Goal: Information Seeking & Learning: Learn about a topic

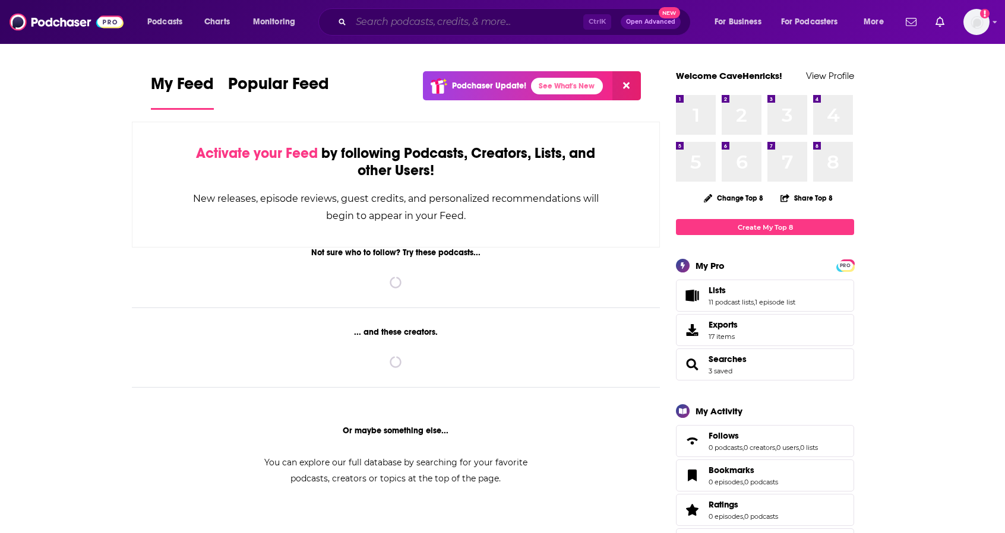
click at [422, 17] on input "Search podcasts, credits, & more..." at bounding box center [467, 21] width 232 height 19
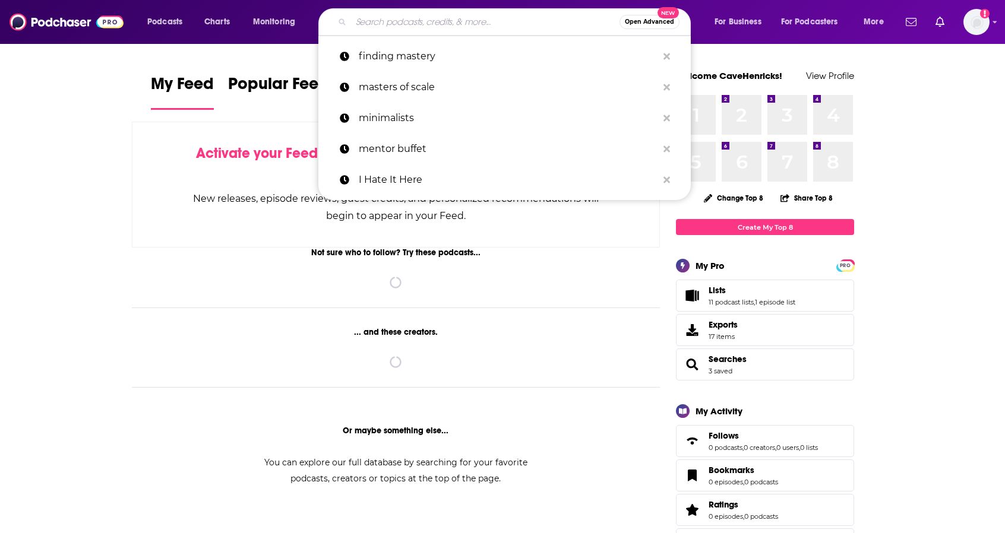
paste input "HR Happy Hour Network"
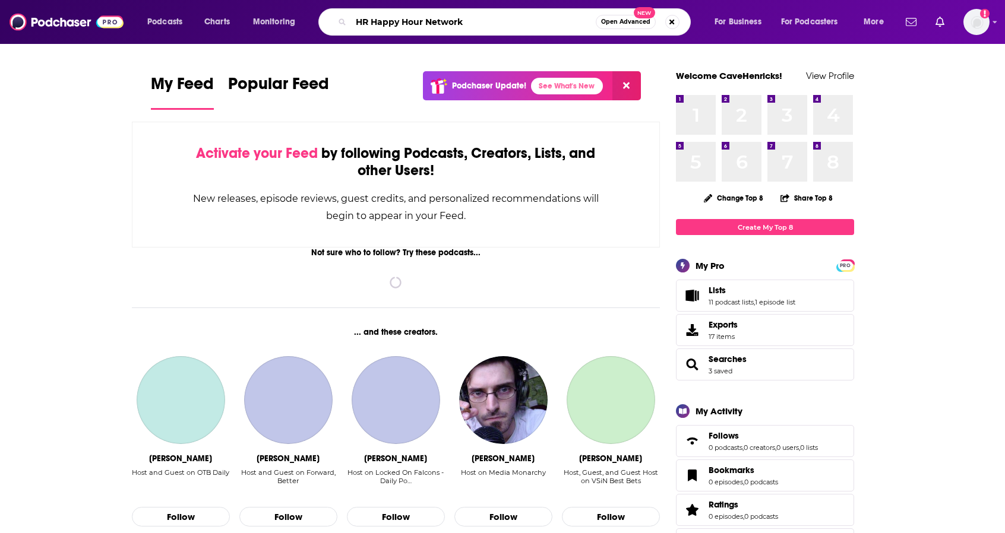
type input "HR Happy Hour Network"
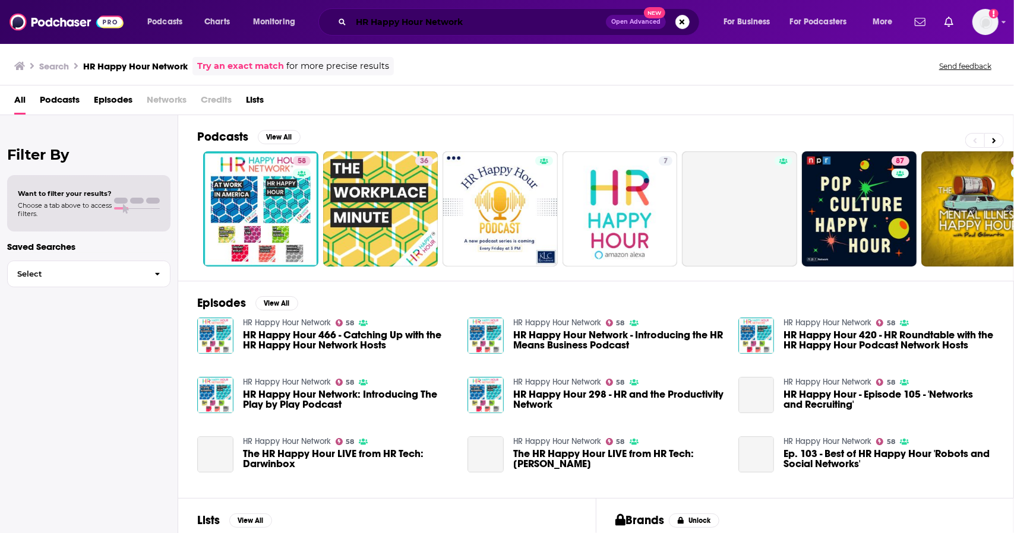
click at [440, 20] on input "HR Happy Hour Network" at bounding box center [478, 21] width 255 height 19
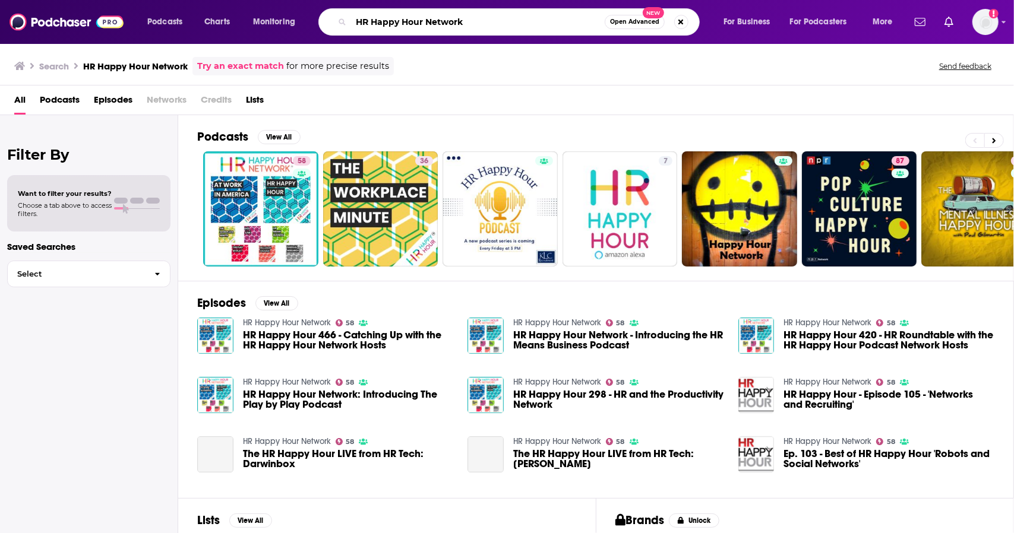
click at [440, 20] on input "HR Happy Hour Network" at bounding box center [478, 21] width 254 height 19
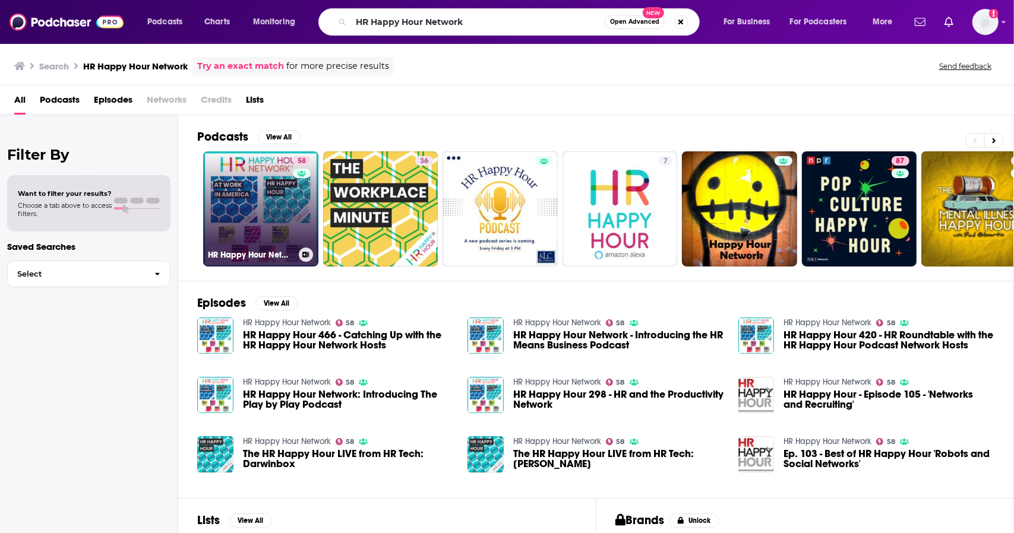
click at [257, 191] on link "58 HR Happy Hour Network" at bounding box center [260, 208] width 115 height 115
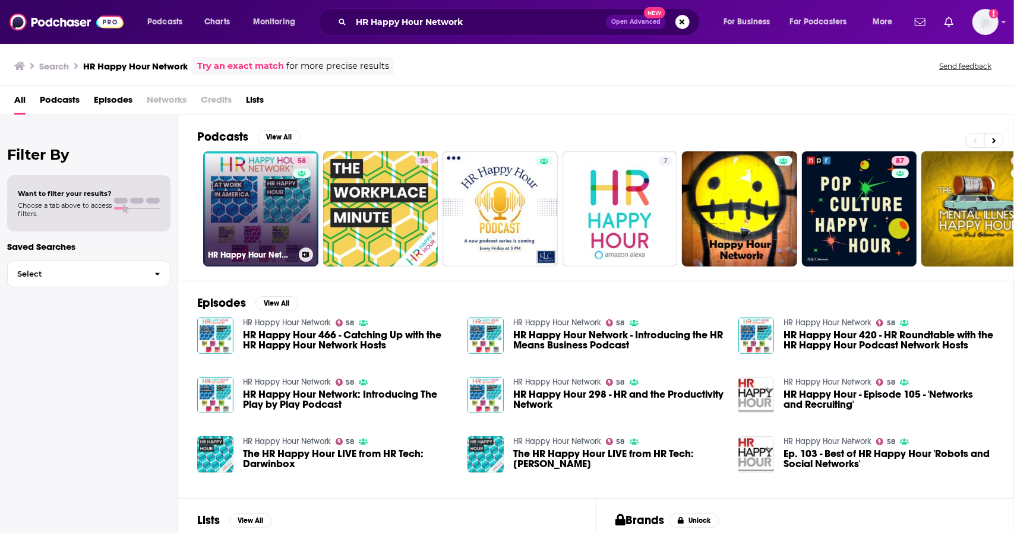
click at [230, 239] on link "58 HR Happy Hour Network" at bounding box center [260, 208] width 115 height 115
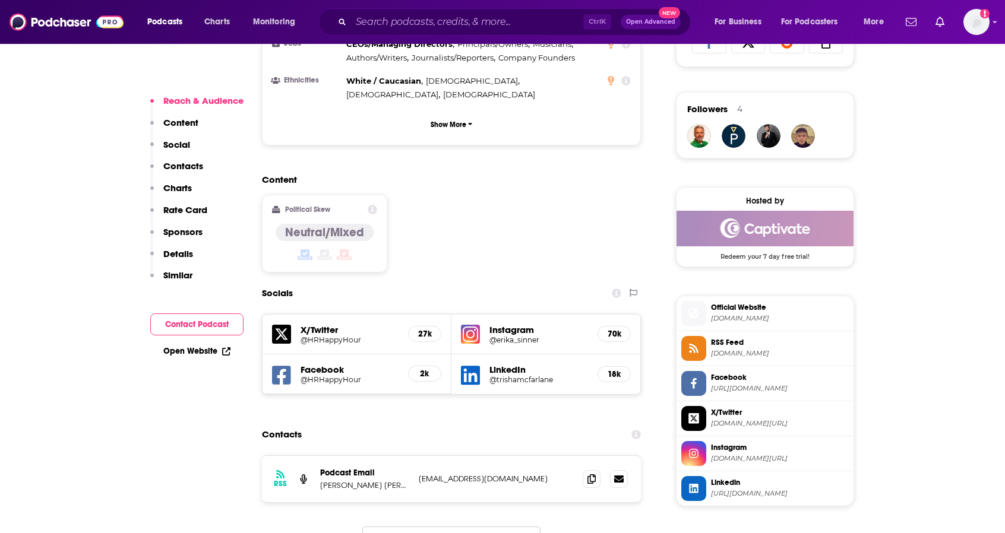
scroll to position [831, 0]
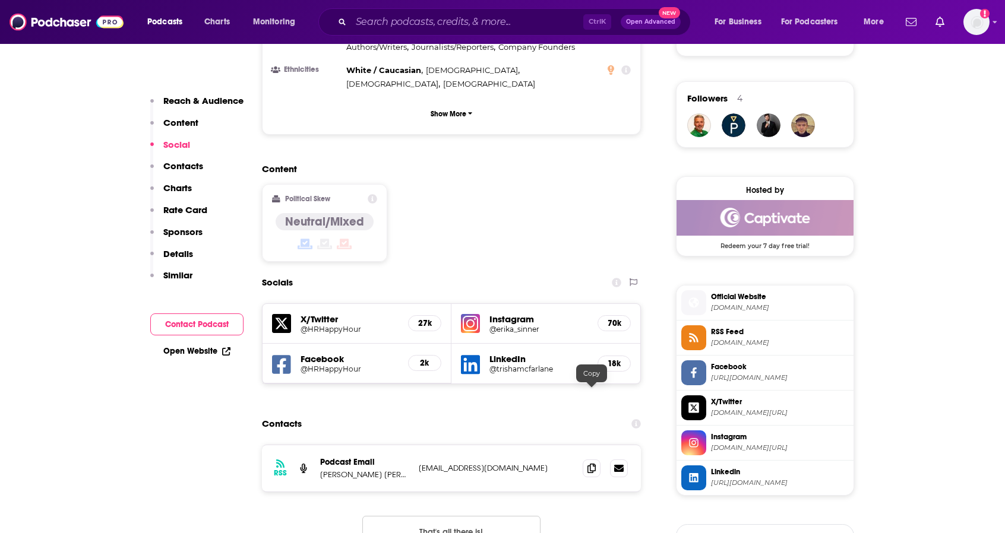
drag, startPoint x: 588, startPoint y: 401, endPoint x: 567, endPoint y: 416, distance: 26.4
click at [588, 460] on span at bounding box center [592, 469] width 18 height 18
click at [473, 17] on input "Search podcasts, credits, & more..." at bounding box center [467, 21] width 232 height 19
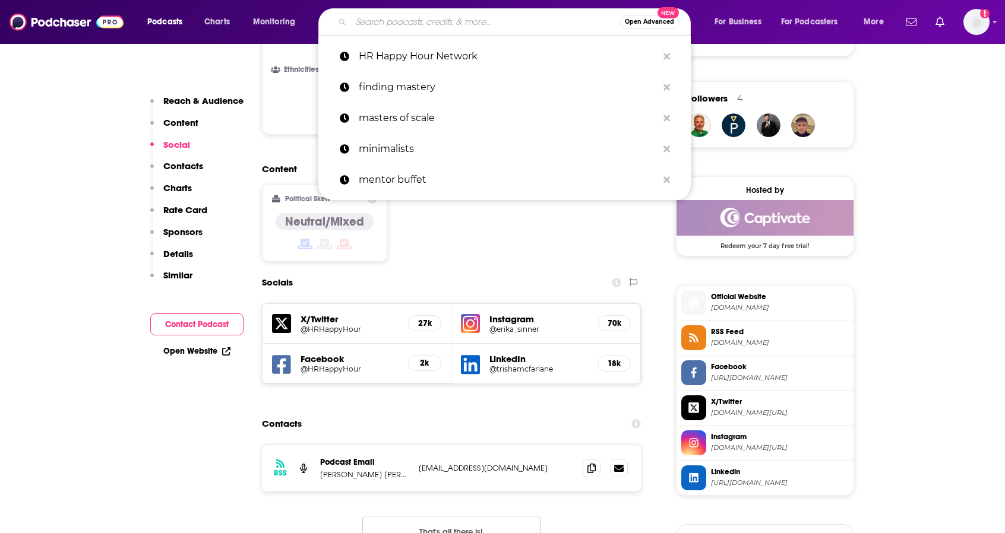
paste input "Nine To Thrive HR"
type input "Nine To Thrive HR"
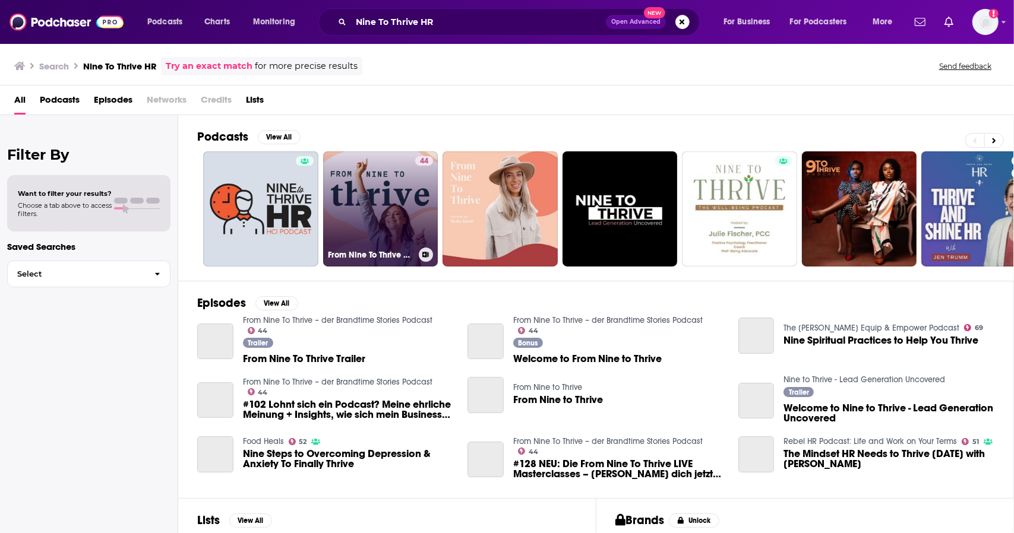
click at [381, 187] on link "44 From Nine To Thrive – der Brandtime Stories Podcast" at bounding box center [380, 208] width 115 height 115
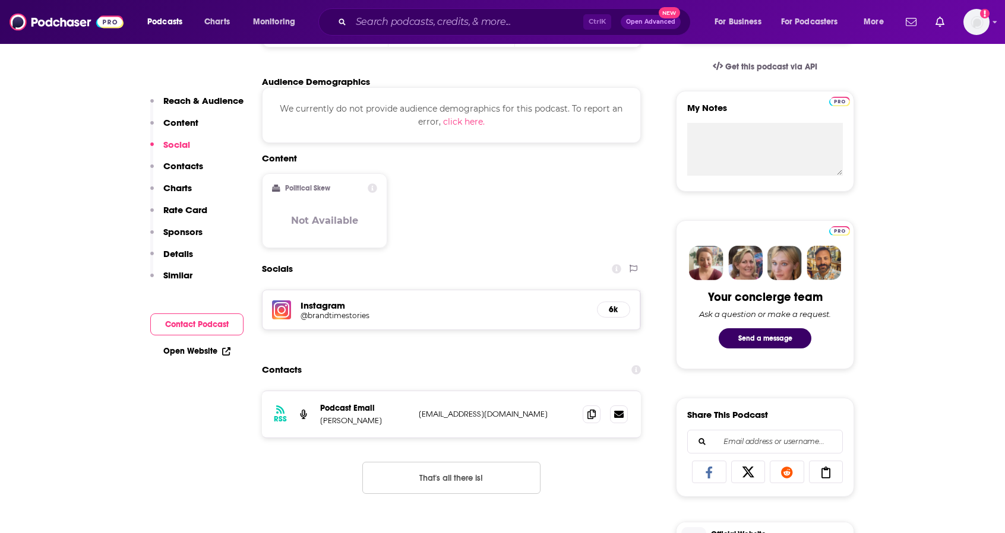
scroll to position [475, 0]
